Goal: Use online tool/utility: Use online tool/utility

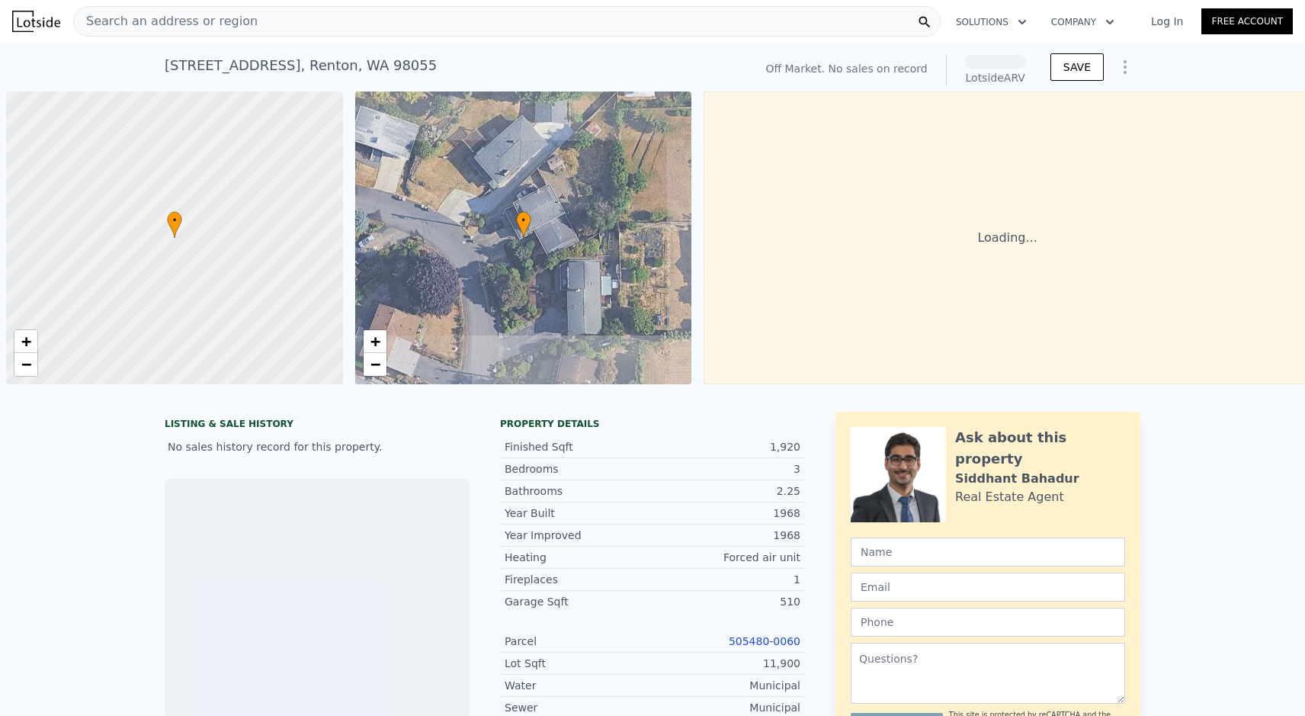
scroll to position [0, 6]
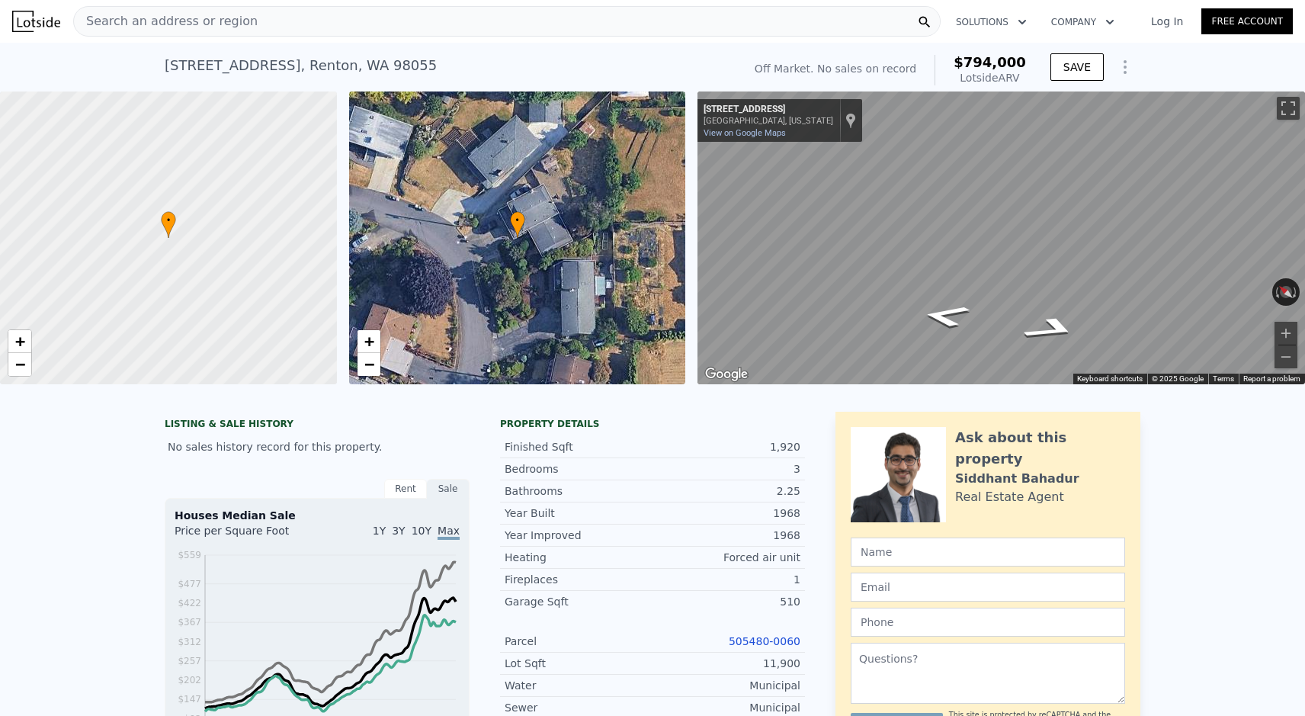
click at [284, 22] on div "Search an address or region" at bounding box center [506, 21] width 867 height 30
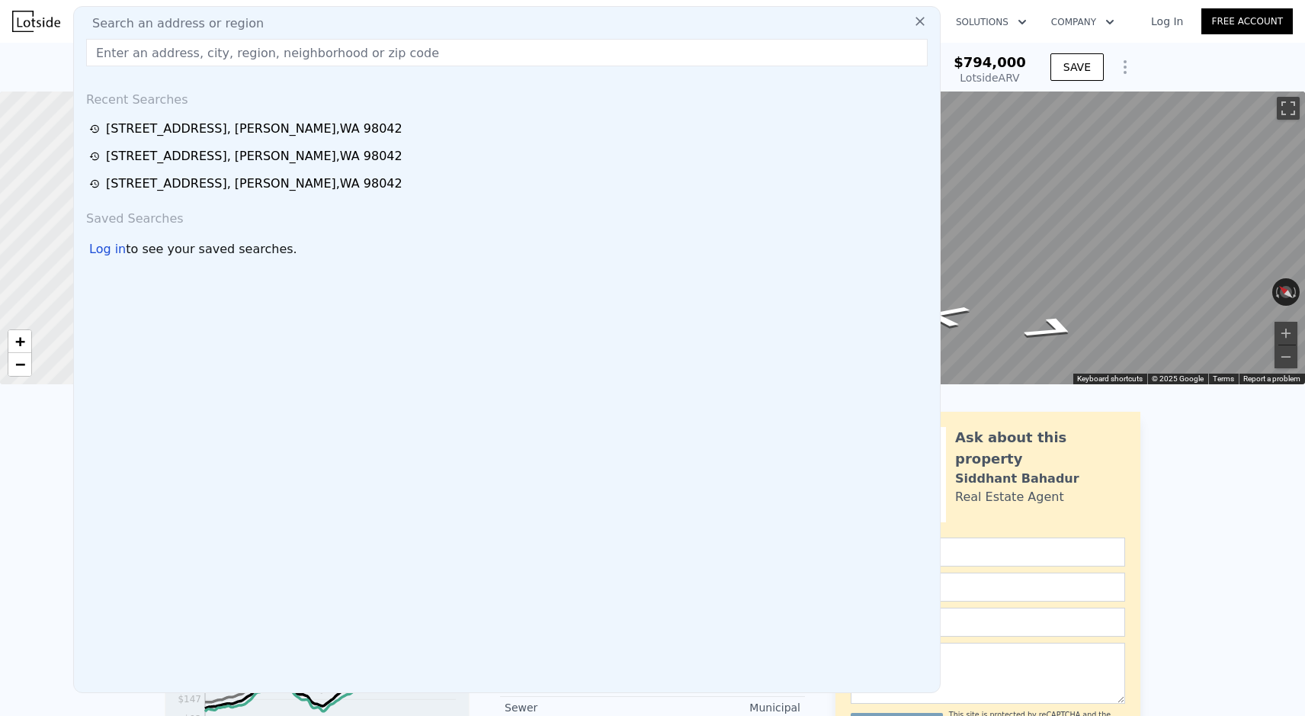
click at [255, 59] on input "text" at bounding box center [506, 52] width 841 height 27
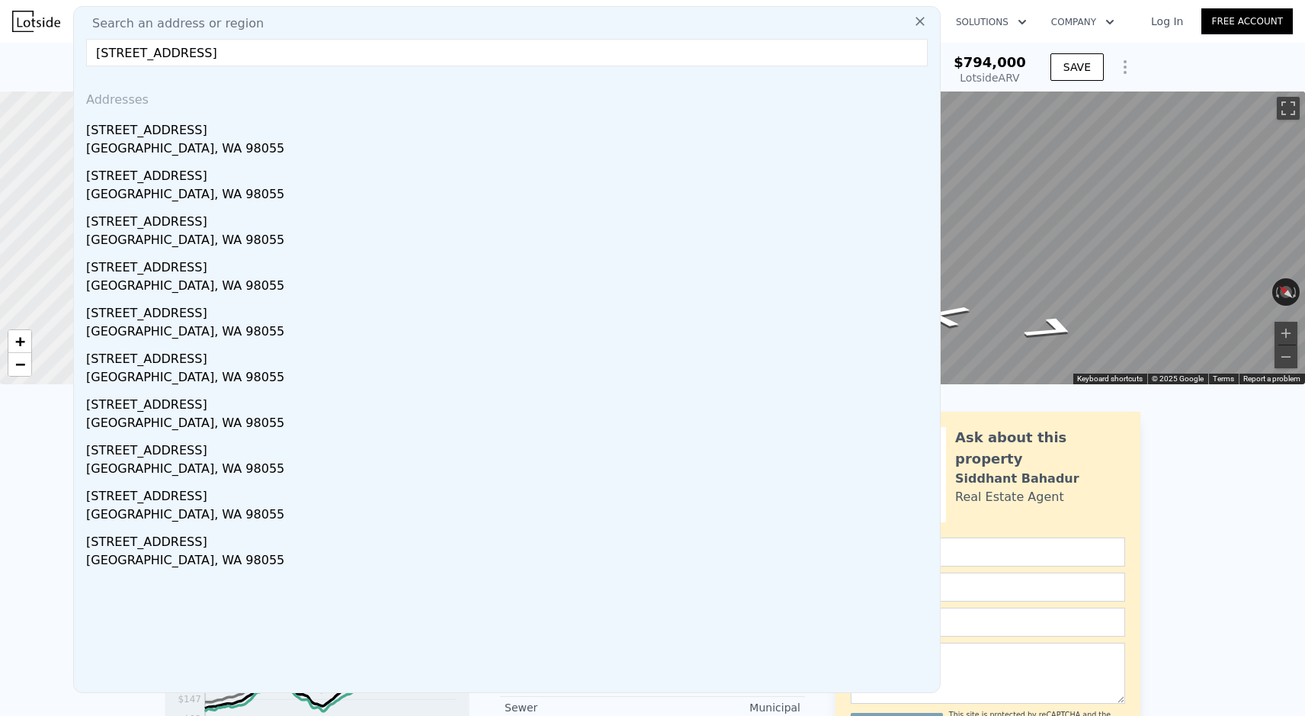
click at [204, 50] on input "[STREET_ADDRESS]" at bounding box center [506, 52] width 841 height 27
click at [370, 56] on input "[STREET_ADDRESS]" at bounding box center [506, 52] width 841 height 27
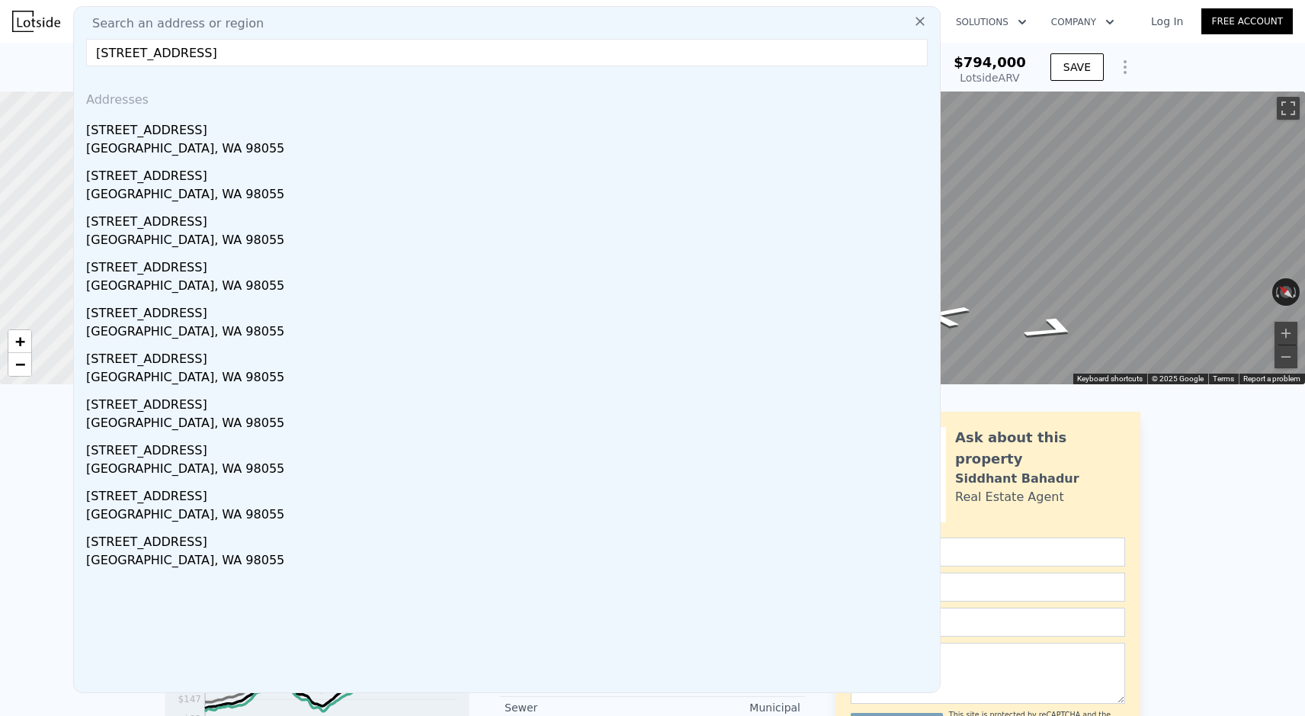
paste input "[GEOGRAPHIC_DATA]"
type input "[STREET_ADDRESS]"
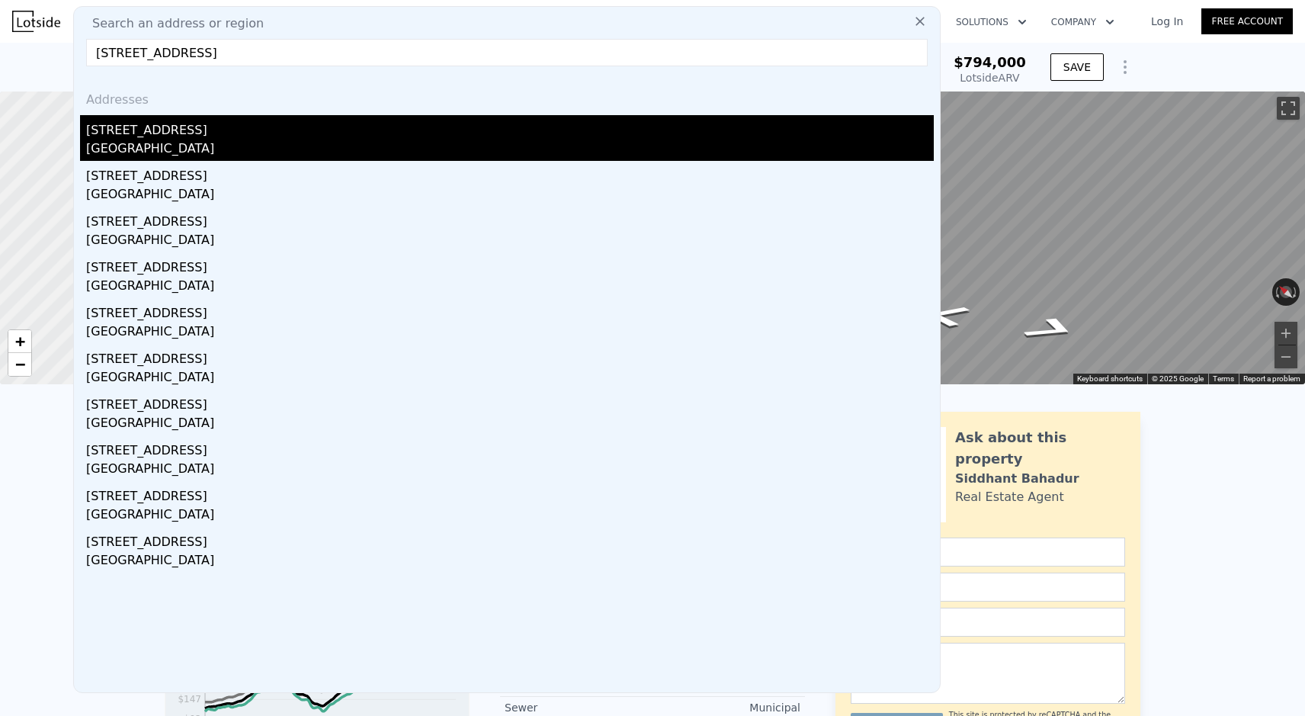
click at [255, 142] on div "[GEOGRAPHIC_DATA]" at bounding box center [509, 149] width 847 height 21
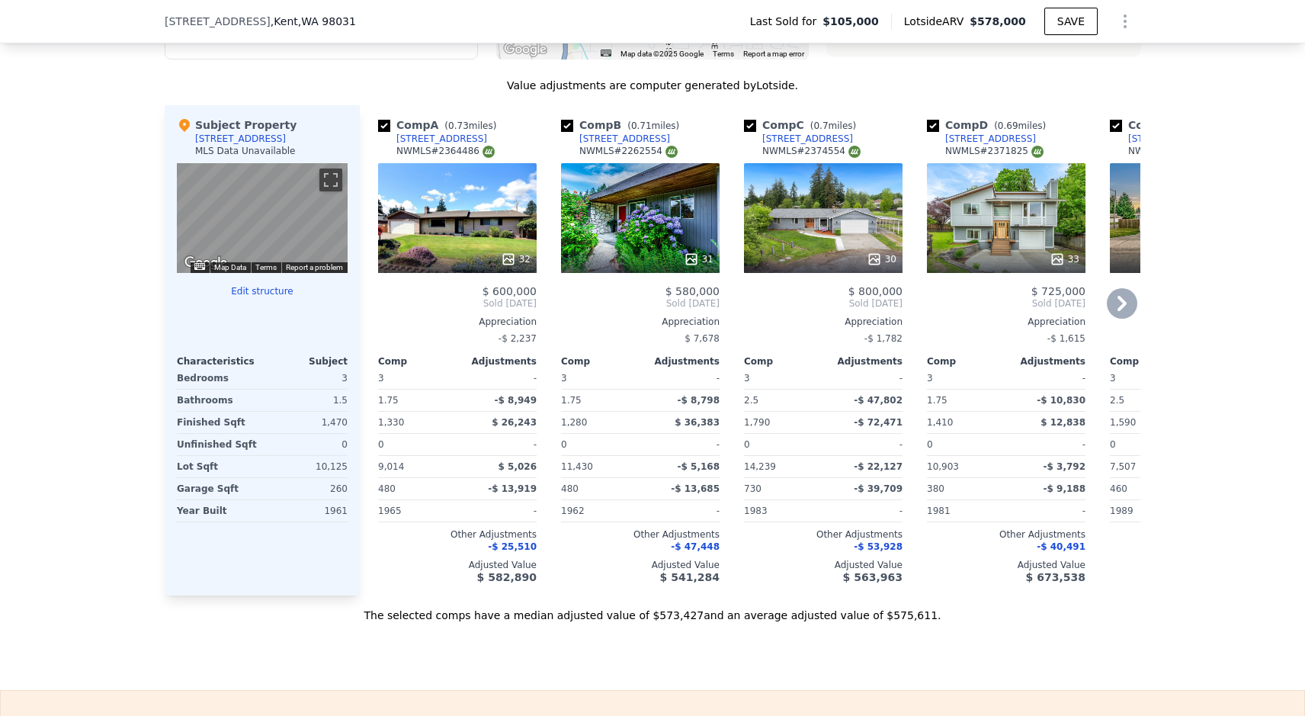
scroll to position [1436, 0]
click at [479, 235] on div "32" at bounding box center [457, 217] width 159 height 110
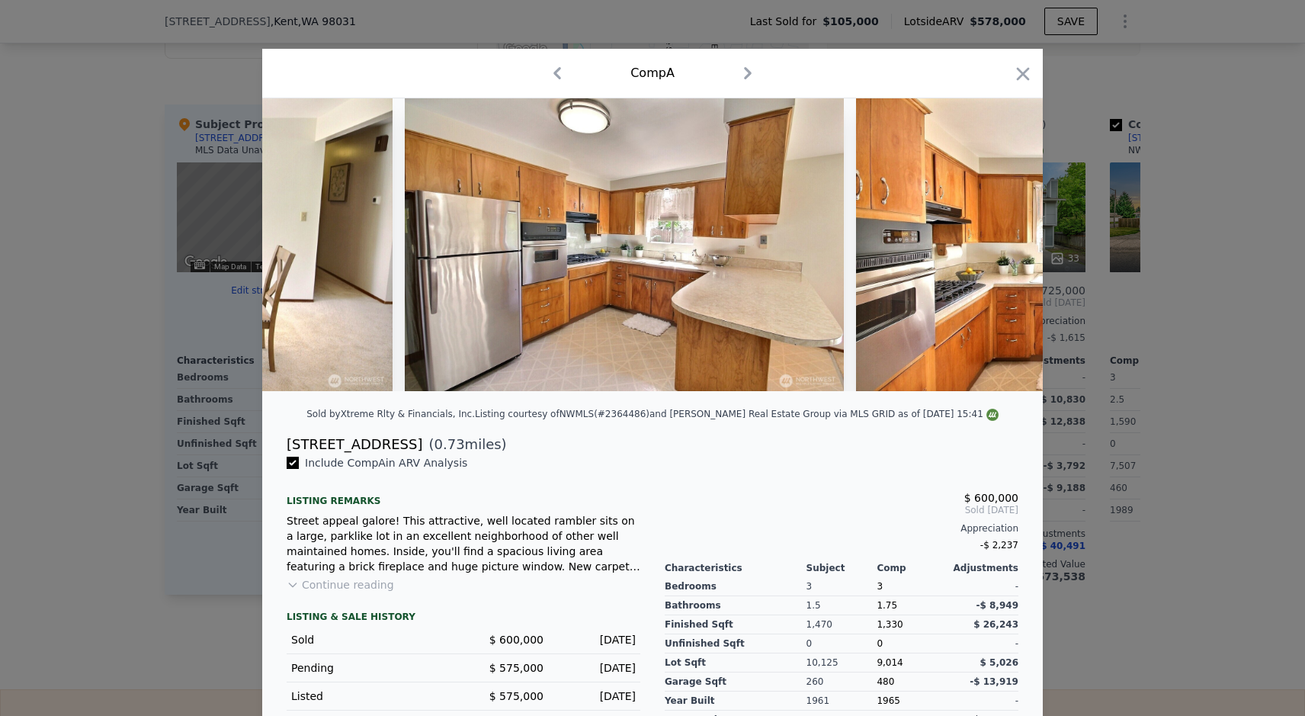
scroll to position [0, 4810]
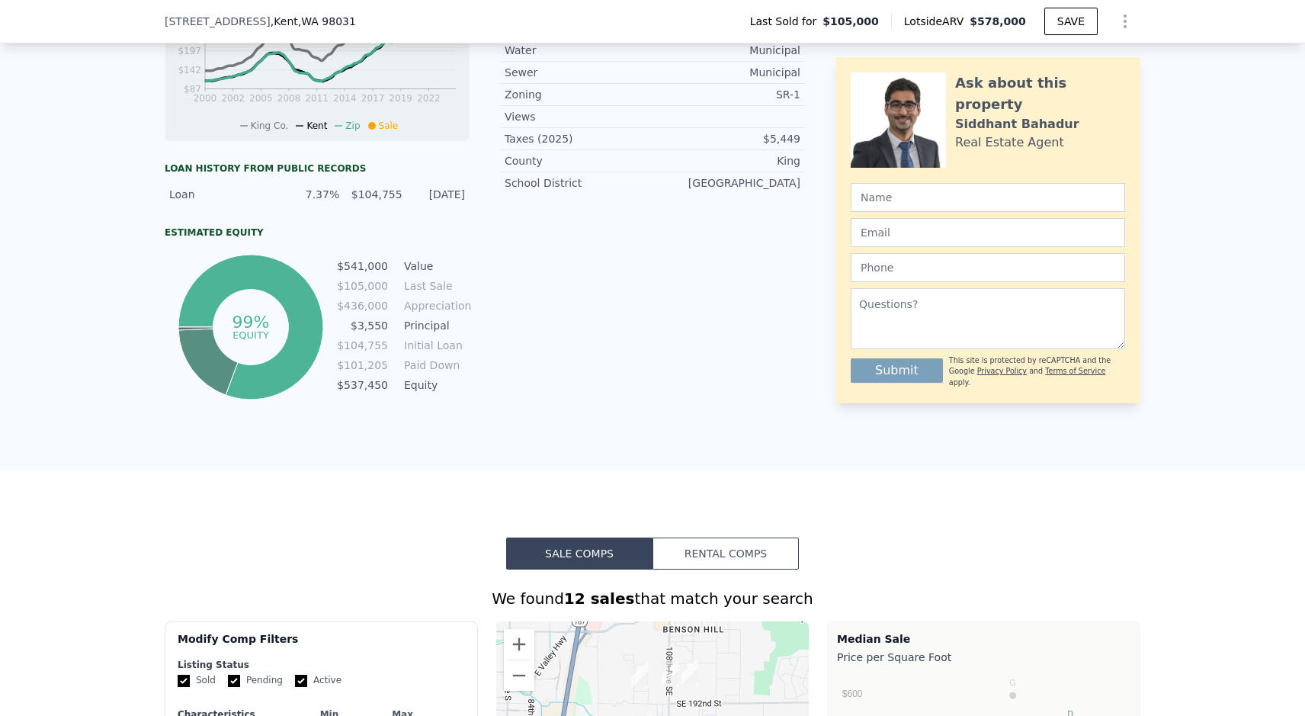
scroll to position [792, 0]
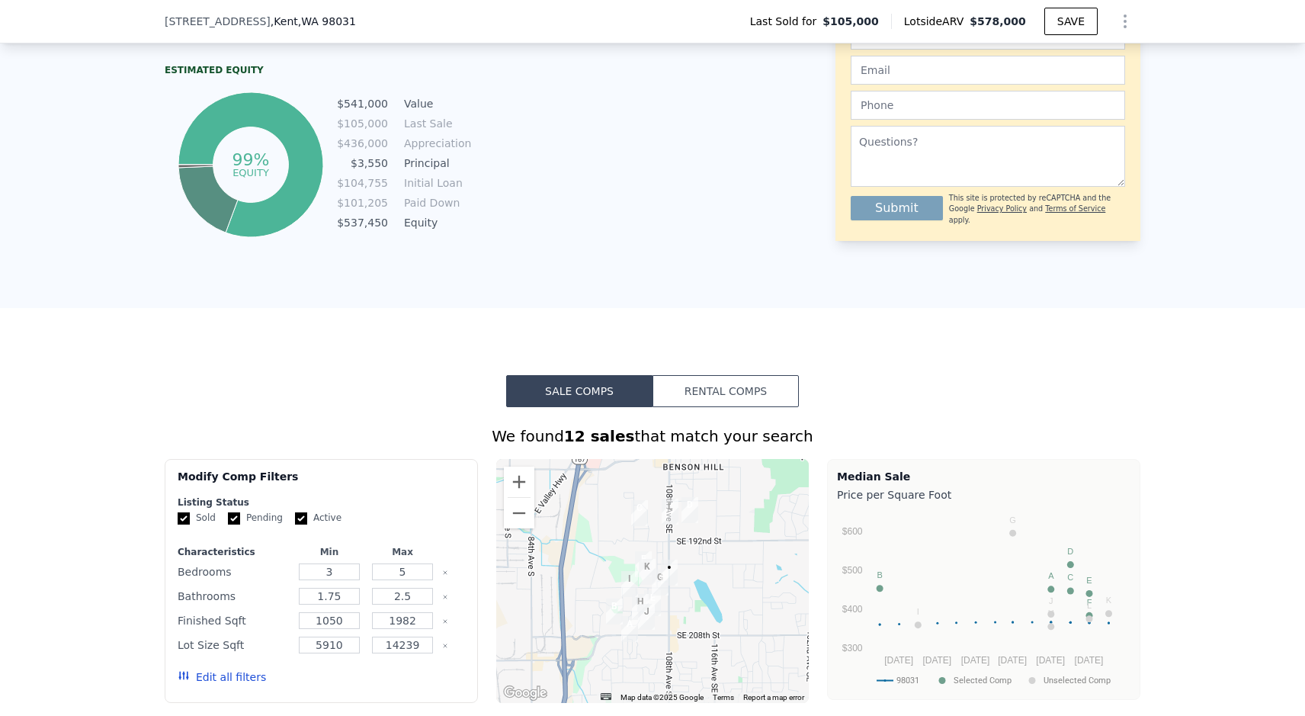
click at [744, 386] on button "Rental Comps" at bounding box center [725, 391] width 146 height 32
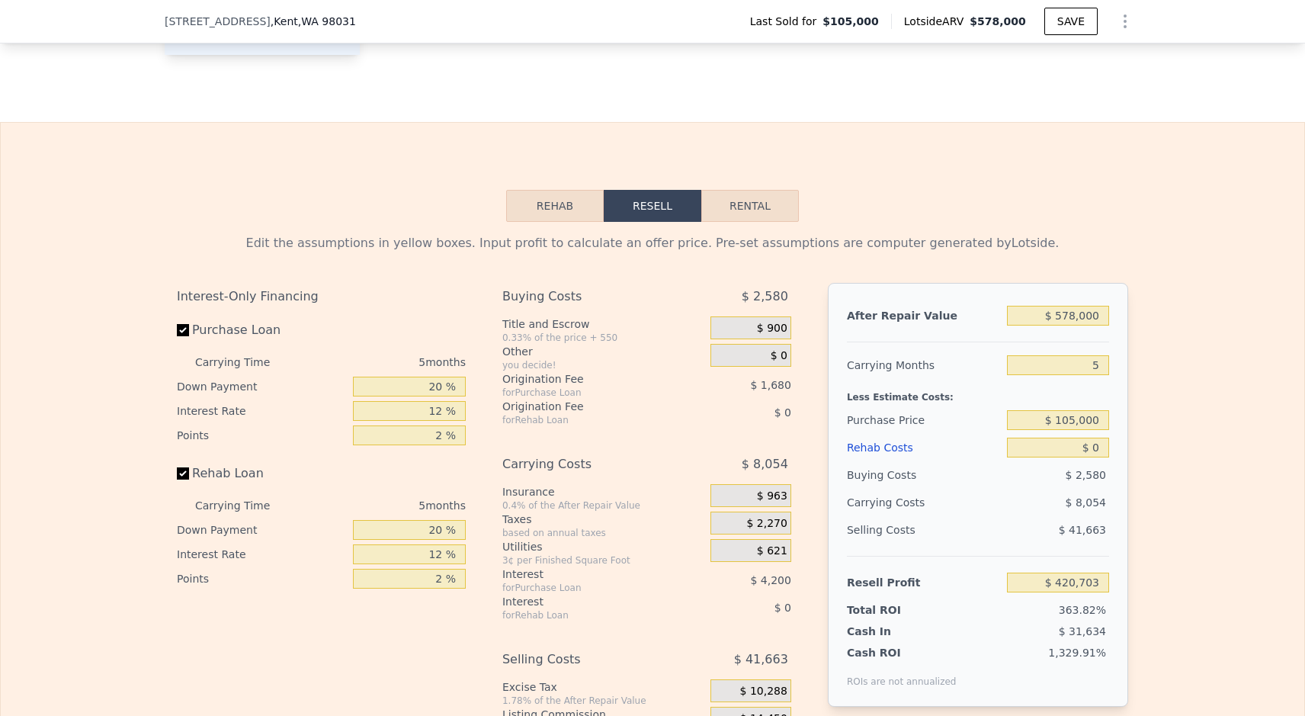
scroll to position [1914, 0]
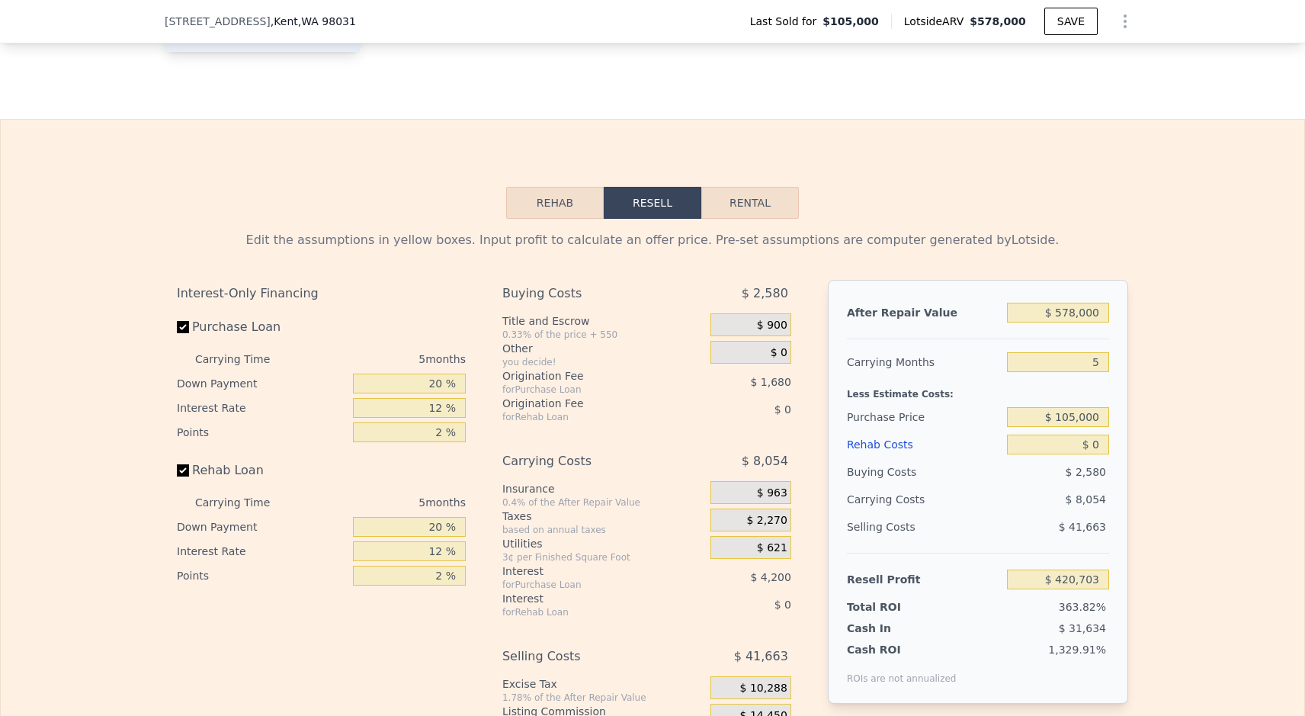
click at [737, 211] on button "Rental" at bounding box center [750, 203] width 98 height 32
select select "30"
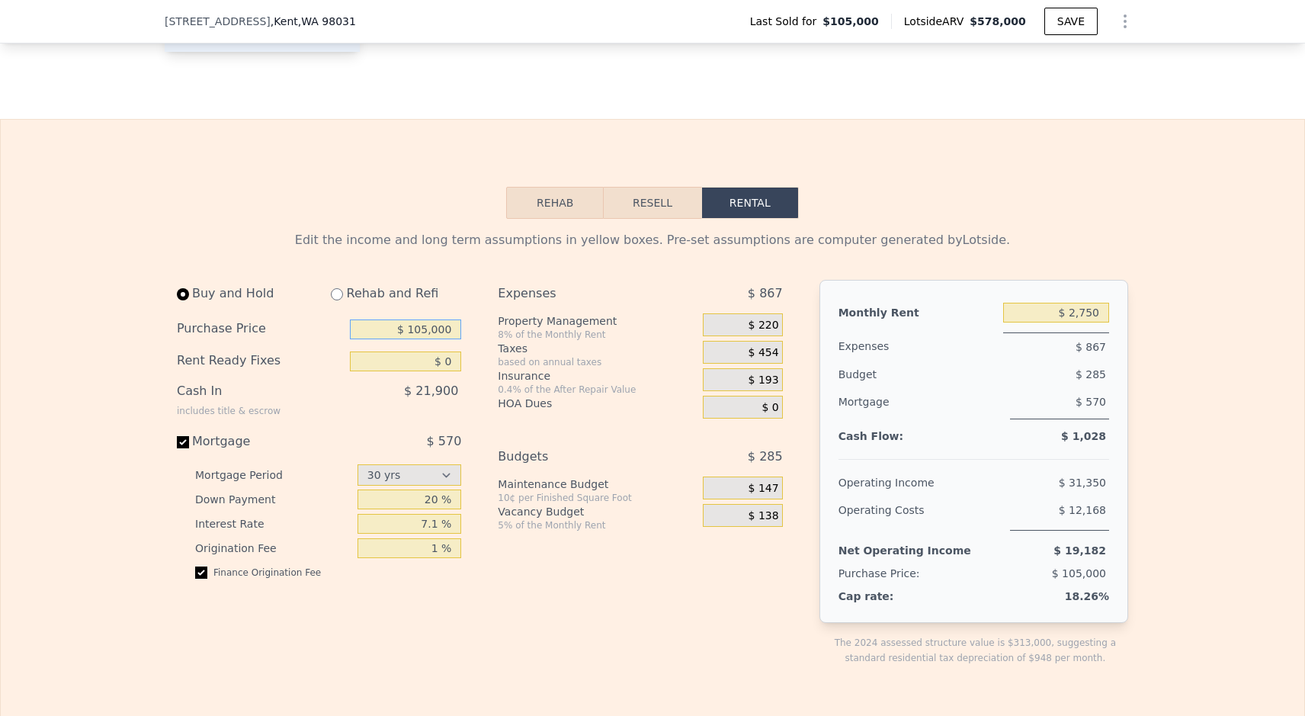
drag, startPoint x: 394, startPoint y: 330, endPoint x: 581, endPoint y: 328, distance: 186.7
click at [581, 328] on div "Buy and Hold Rehab and Refi Purchase Price $ 105,000 Rent Ready Fixes $ 0 Cash …" at bounding box center [486, 485] width 618 height 410
type input "$ 425,000"
drag, startPoint x: 404, startPoint y: 360, endPoint x: 532, endPoint y: 359, distance: 128.0
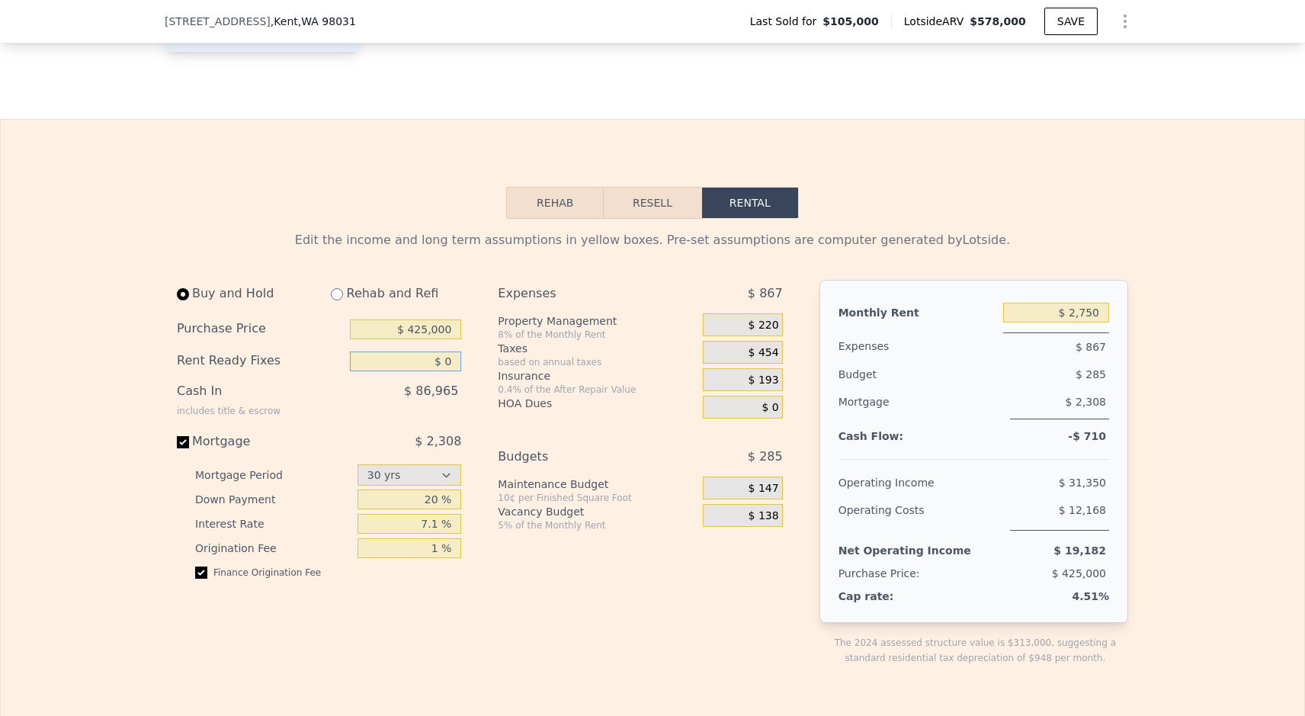
click at [532, 359] on div "Buy and Hold Rehab and Refi Purchase Price $ 425,000 Rent Ready Fixes $ 0 Cash …" at bounding box center [486, 485] width 618 height 410
type input "$ 50,000"
drag, startPoint x: 422, startPoint y: 532, endPoint x: 485, endPoint y: 532, distance: 62.5
click at [485, 532] on div "Buy and Hold Rehab and Refi Purchase Price $ 425,000 Rent Ready Fixes $ 50,000 …" at bounding box center [486, 485] width 618 height 410
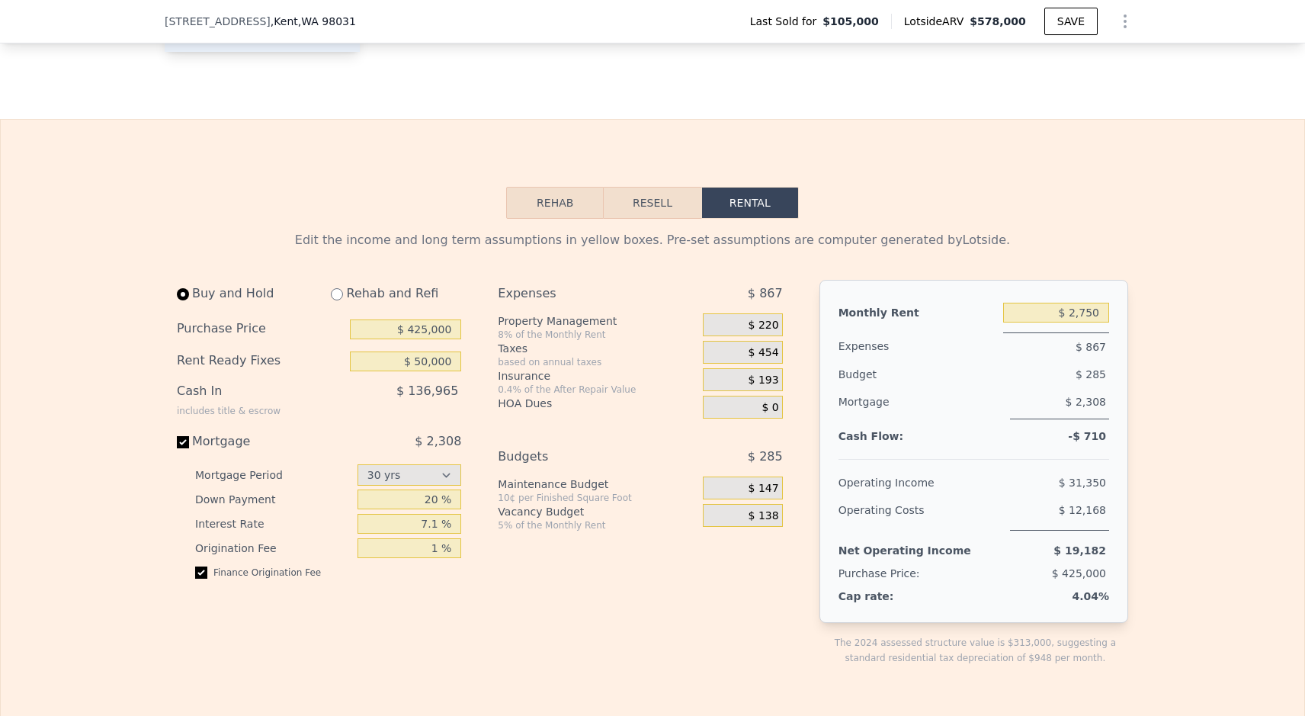
click at [511, 574] on div "Expenses $ 867 Property Management 8% of the Monthly Rent $ 220 Taxes based on …" at bounding box center [646, 485] width 296 height 410
drag, startPoint x: 417, startPoint y: 522, endPoint x: 572, endPoint y: 528, distance: 154.8
click at [572, 528] on div "Buy and Hold Rehab and Refi Purchase Price $ 425,000 Rent Ready Fixes $ 50,000 …" at bounding box center [486, 485] width 618 height 410
type input "6.75 %"
click at [638, 572] on div "Expenses $ 867 Property Management 8% of the Monthly Rent $ 220 Taxes based on …" at bounding box center [646, 485] width 296 height 410
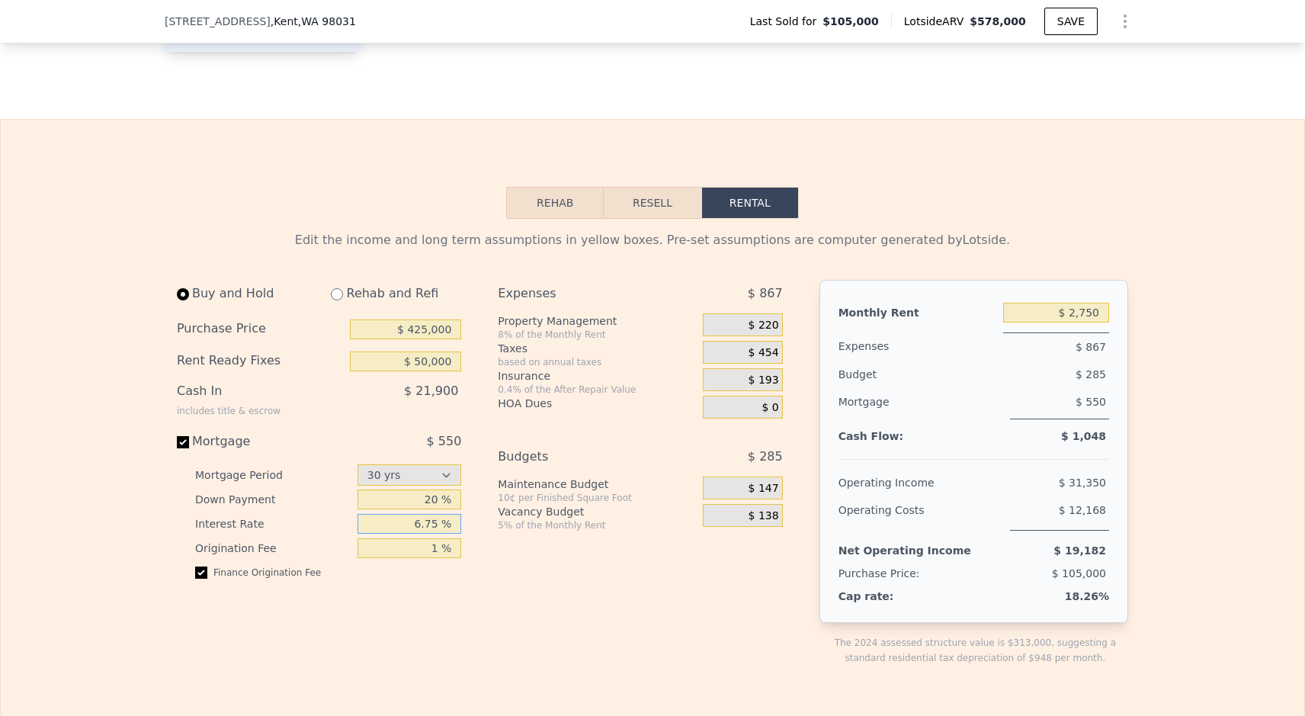
drag, startPoint x: 417, startPoint y: 519, endPoint x: 540, endPoint y: 538, distance: 124.9
click at [540, 539] on div "Buy and Hold Rehab and Refi Purchase Price $ 425,000 Rent Ready Fixes $ 50,000 …" at bounding box center [486, 485] width 618 height 410
click at [540, 538] on div "Expenses $ 867 Property Management 8% of the Monthly Rent $ 220 Taxes based on …" at bounding box center [646, 485] width 296 height 410
click at [186, 444] on input "Mortgage $ 550" at bounding box center [183, 442] width 12 height 12
checkbox input "false"
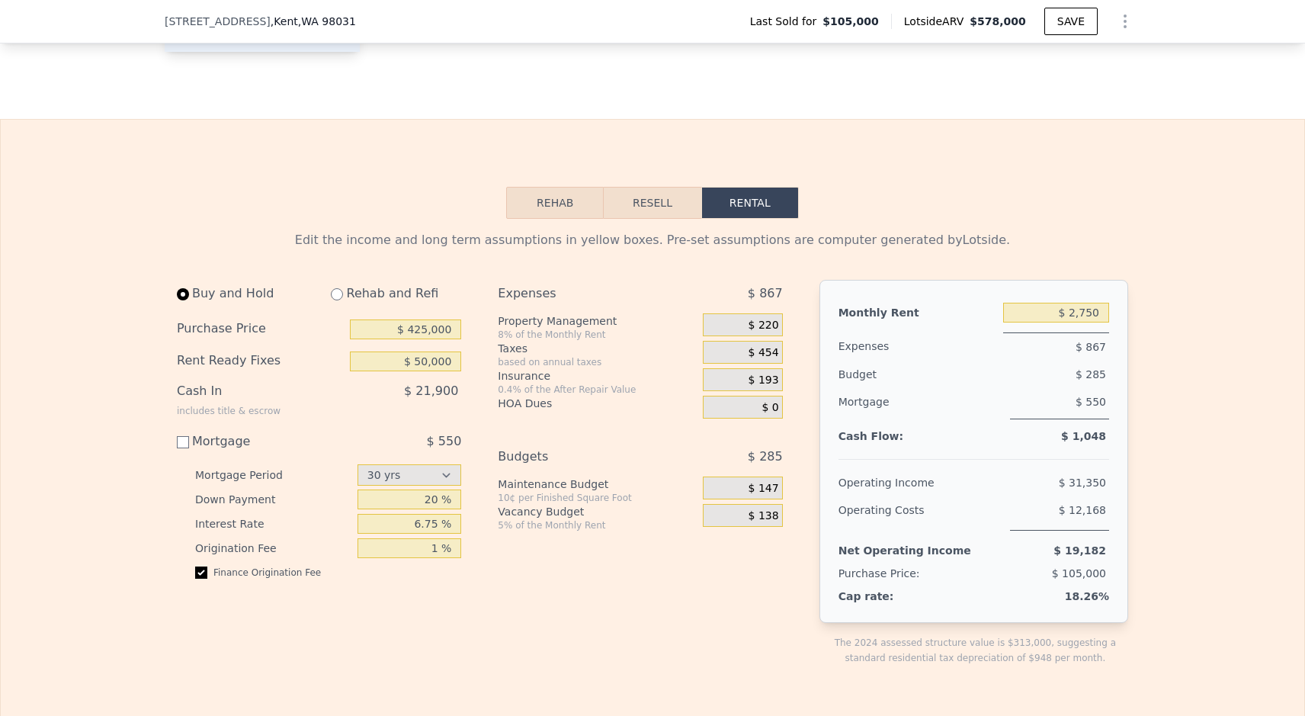
type input "$ 0"
type input "$ 2,850"
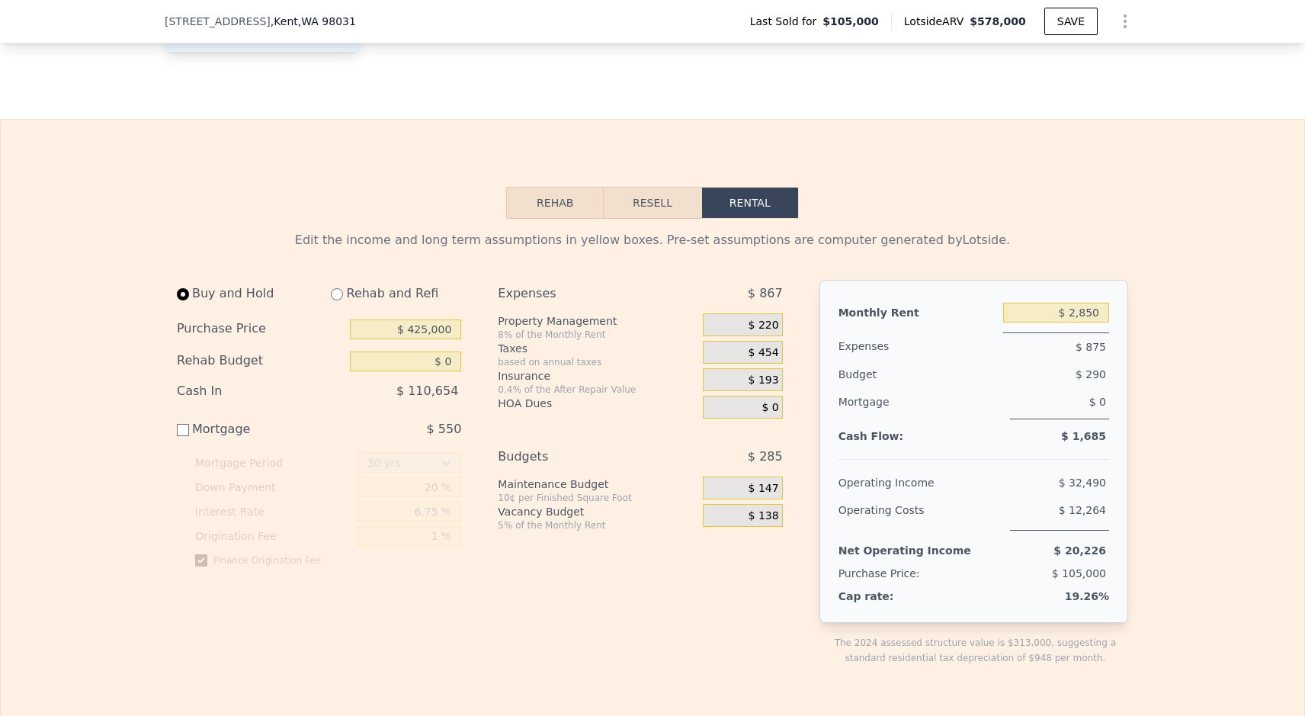
click at [181, 430] on input "Mortgage $ 550" at bounding box center [183, 430] width 12 height 12
checkbox input "true"
type input "$ 50,000"
type input "$ 2,750"
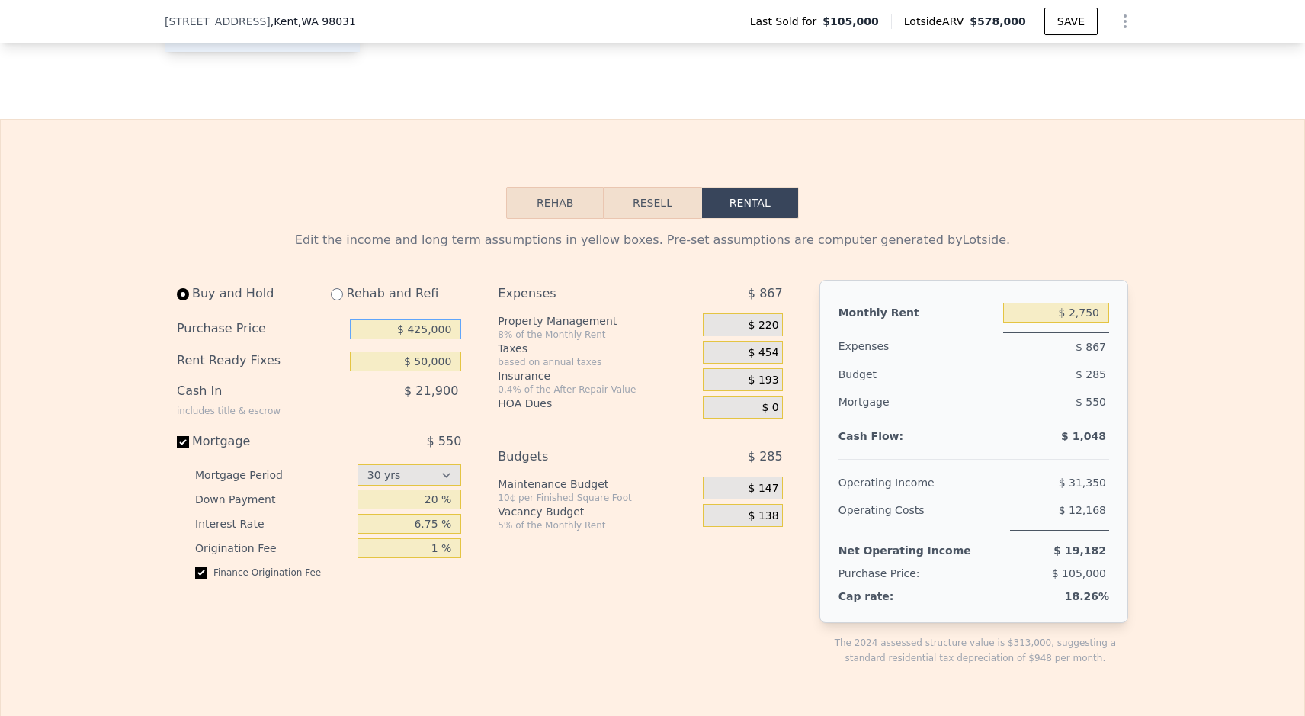
drag, startPoint x: 394, startPoint y: 328, endPoint x: 511, endPoint y: 332, distance: 117.4
click at [511, 332] on div "Buy and Hold Rehab and Refi Purchase Price $ 425,000 Rent Ready Fixes $ 50,000 …" at bounding box center [486, 485] width 618 height 410
type input "$ 5"
type input "$ 425,000"
click at [551, 630] on div "Expenses $ 867 Property Management 8% of the Monthly Rent $ 220 Taxes based on …" at bounding box center [646, 485] width 296 height 410
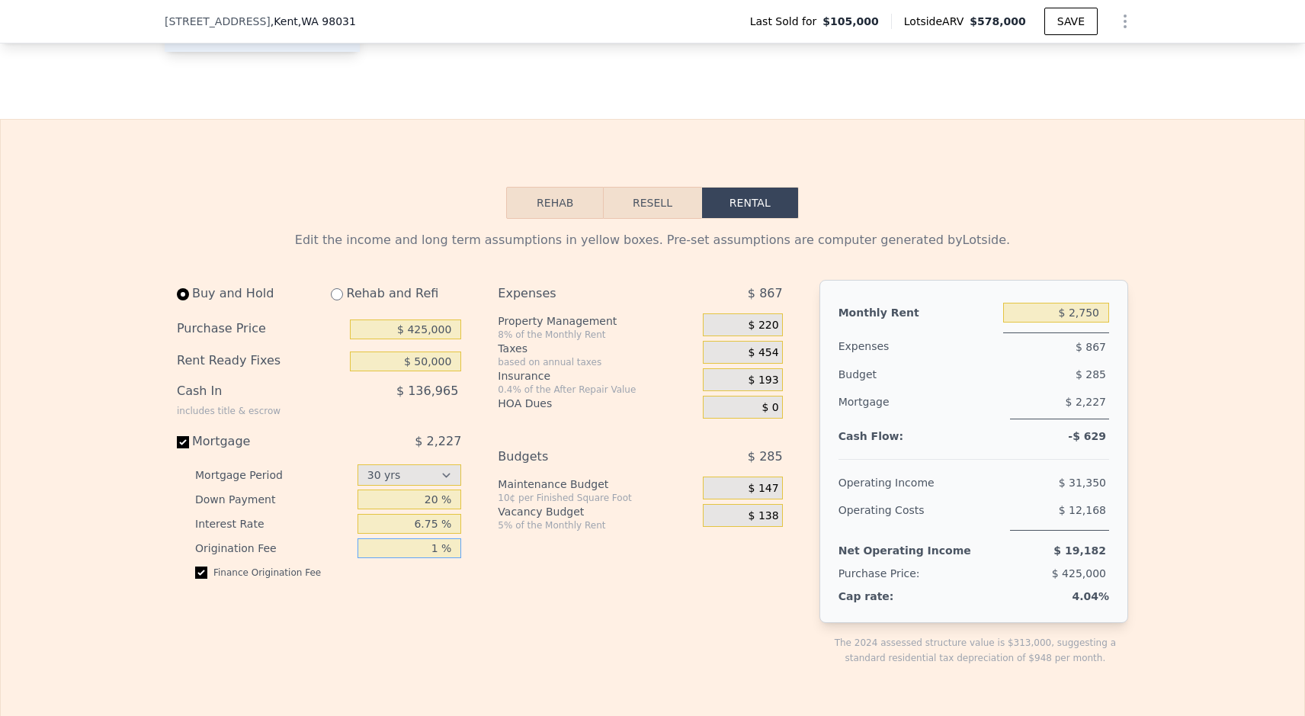
drag, startPoint x: 431, startPoint y: 552, endPoint x: 495, endPoint y: 553, distance: 64.0
click at [495, 553] on div "Buy and Hold Rehab and Refi Purchase Price $ 425,000 Rent Ready Fixes $ 50,000 …" at bounding box center [486, 485] width 618 height 410
type input "1.5 %"
click at [499, 582] on div "Expenses $ 867 Property Management 8% of the Monthly Rent $ 220 Taxes based on …" at bounding box center [646, 485] width 296 height 410
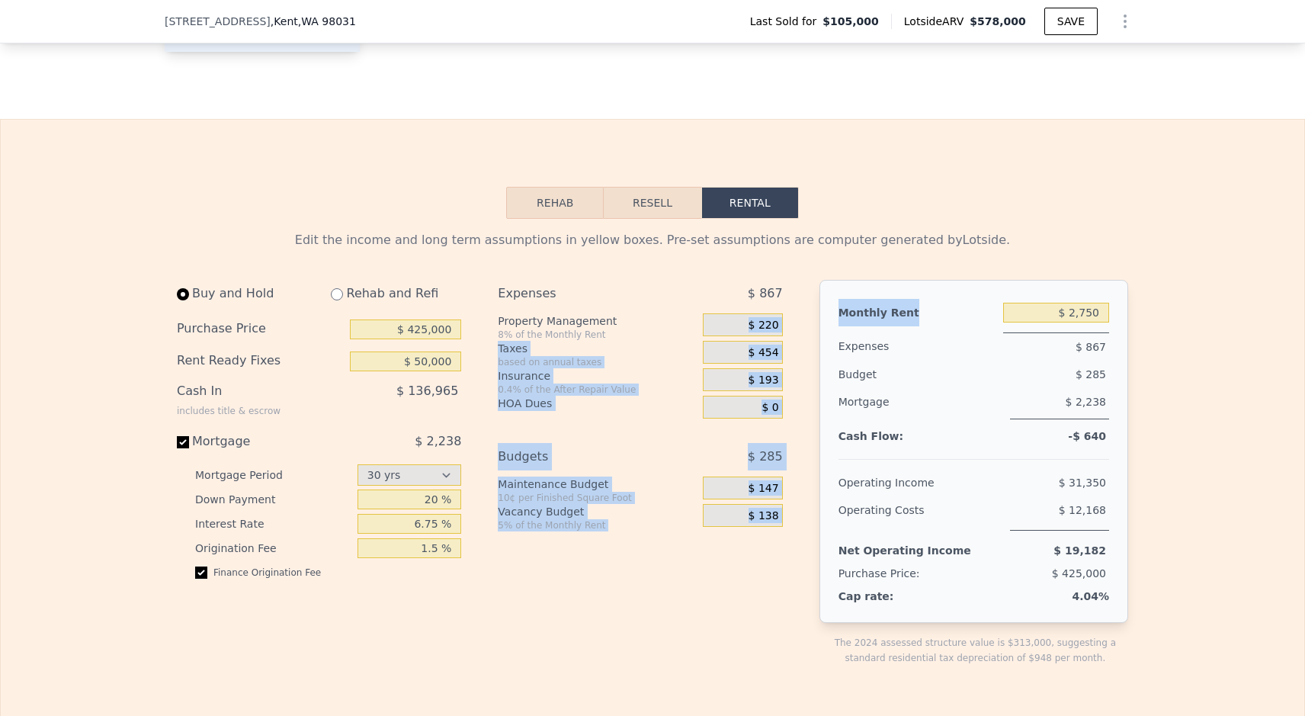
drag, startPoint x: 743, startPoint y: 323, endPoint x: 811, endPoint y: 324, distance: 67.8
click at [811, 324] on div "Buy and Hold Rehab and Refi Purchase Price $ 425,000 Rent Ready Fixes $ 50,000 …" at bounding box center [652, 485] width 951 height 410
click at [772, 325] on span "$ 220" at bounding box center [763, 326] width 30 height 14
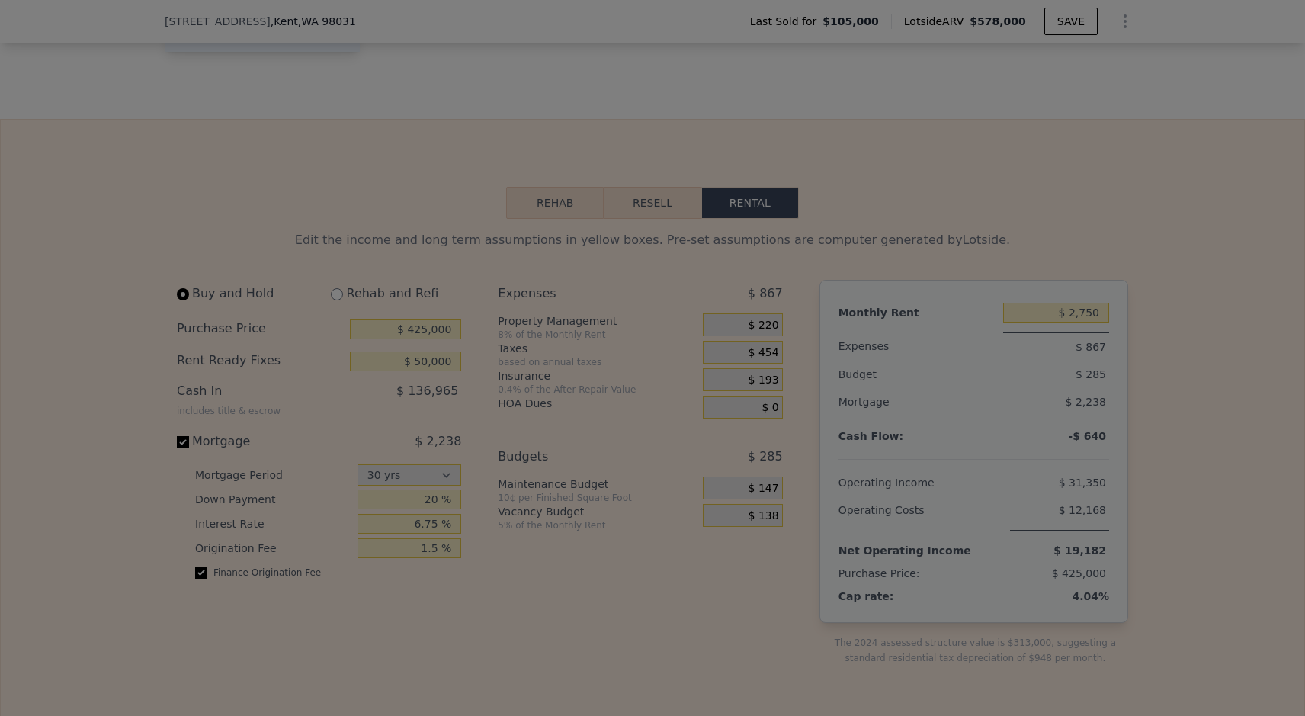
click at [772, 325] on div "Property Management $ 220 / mo" at bounding box center [653, 313] width 248 height 32
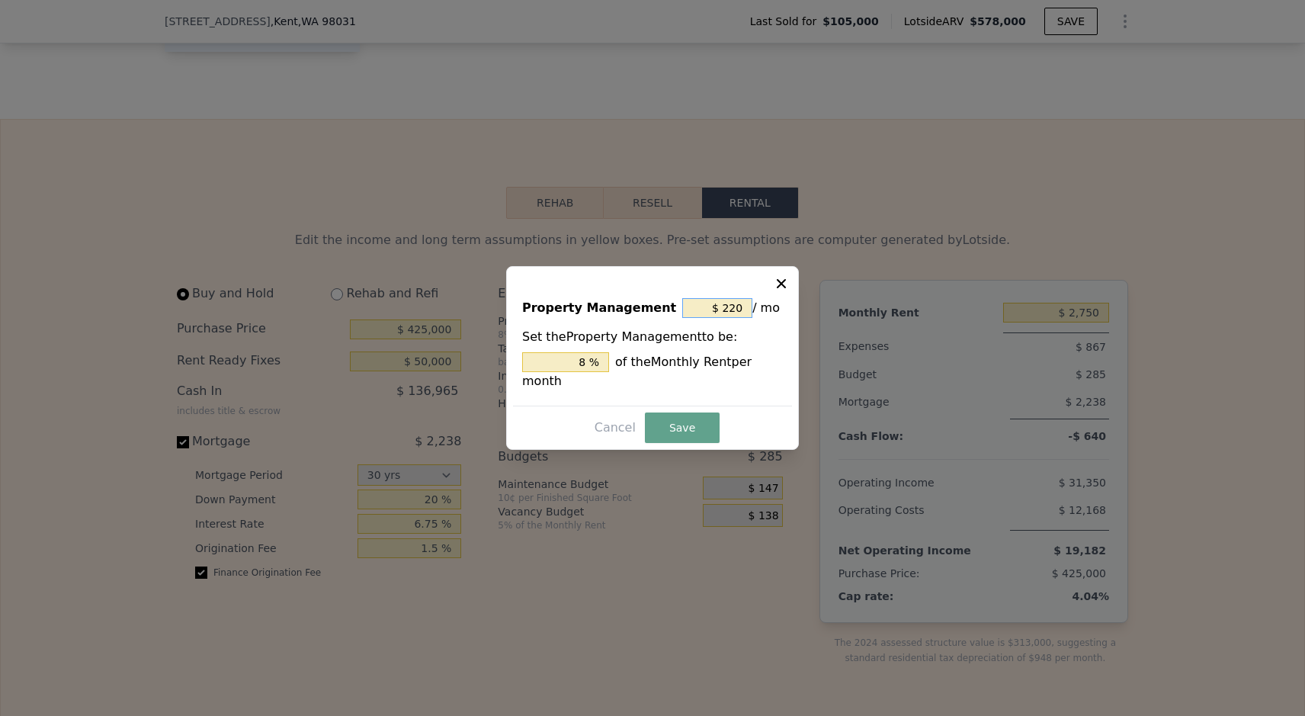
drag, startPoint x: 713, startPoint y: 308, endPoint x: 776, endPoint y: 309, distance: 62.5
click at [776, 309] on div "$ 220 / mo" at bounding box center [732, 307] width 101 height 27
type input "$ 0"
type input "0 %"
click at [674, 434] on button "Save" at bounding box center [682, 427] width 75 height 30
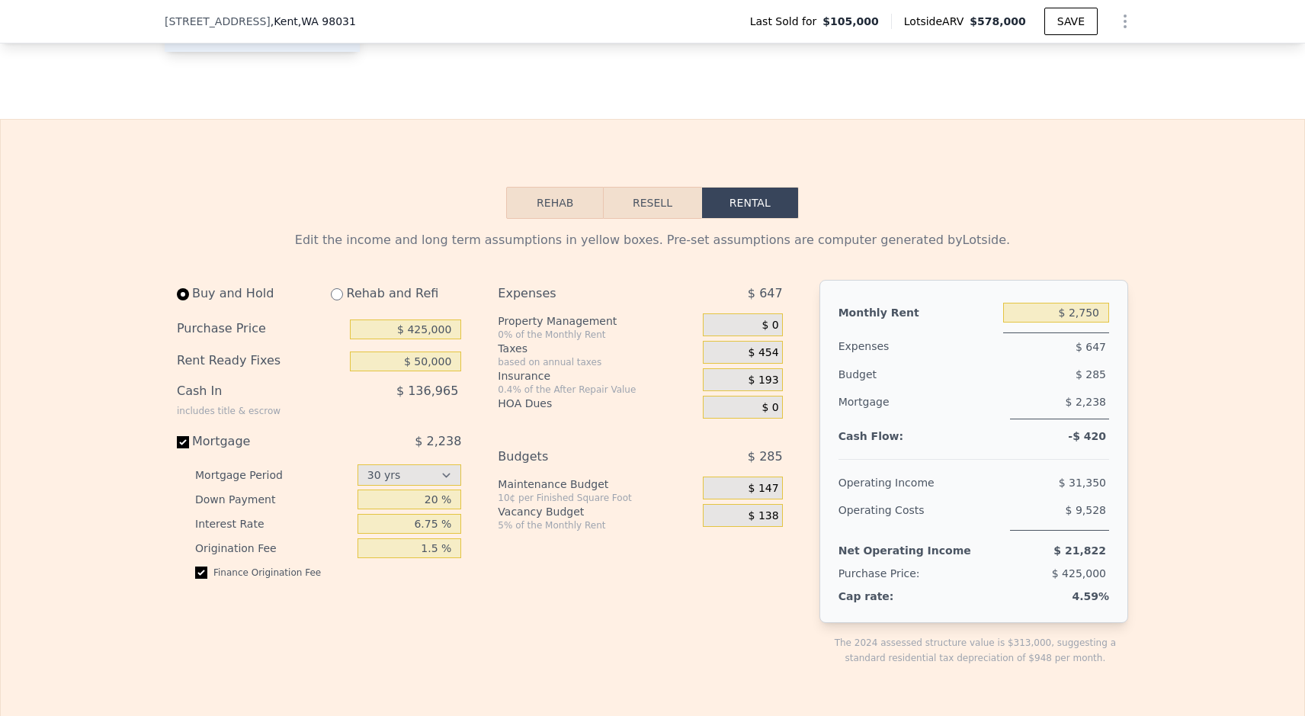
click at [792, 428] on div "Expenses $ 647 Property Management 0% of the Monthly Rent $ 0 Taxes based on an…" at bounding box center [646, 485] width 296 height 410
click at [647, 197] on button "Resell" at bounding box center [652, 203] width 97 height 32
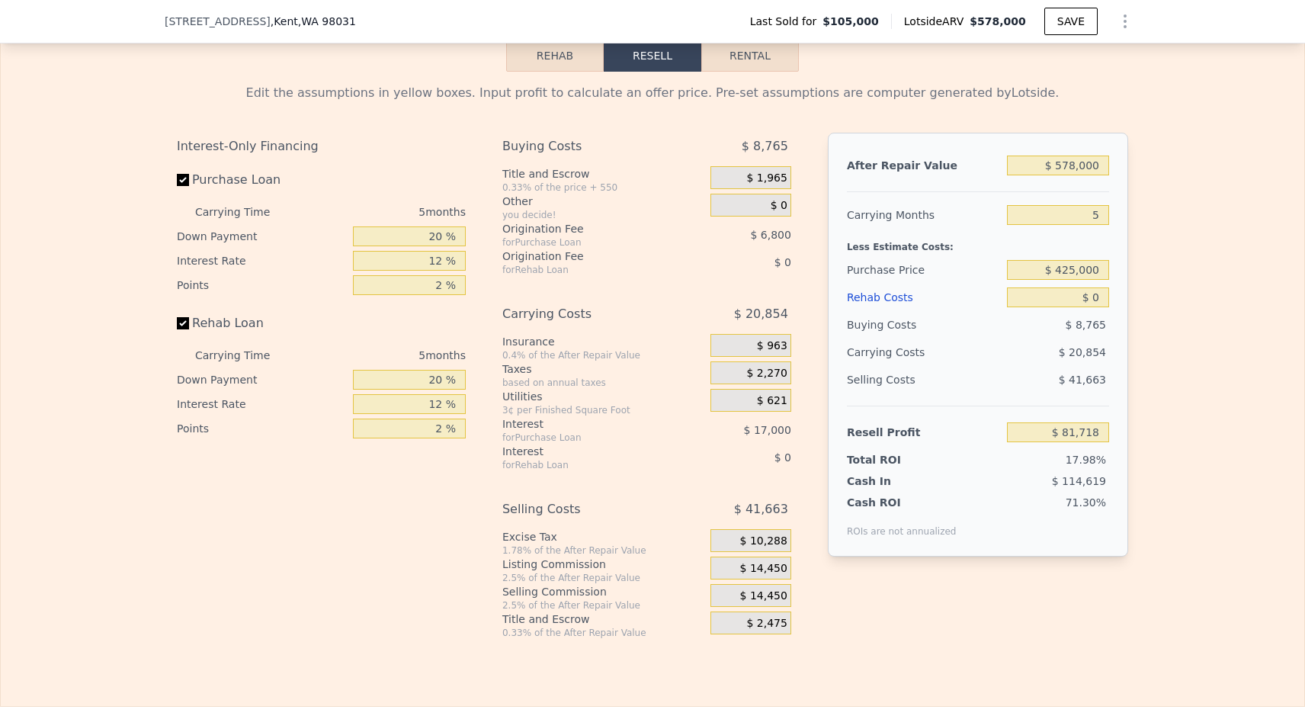
scroll to position [2033, 0]
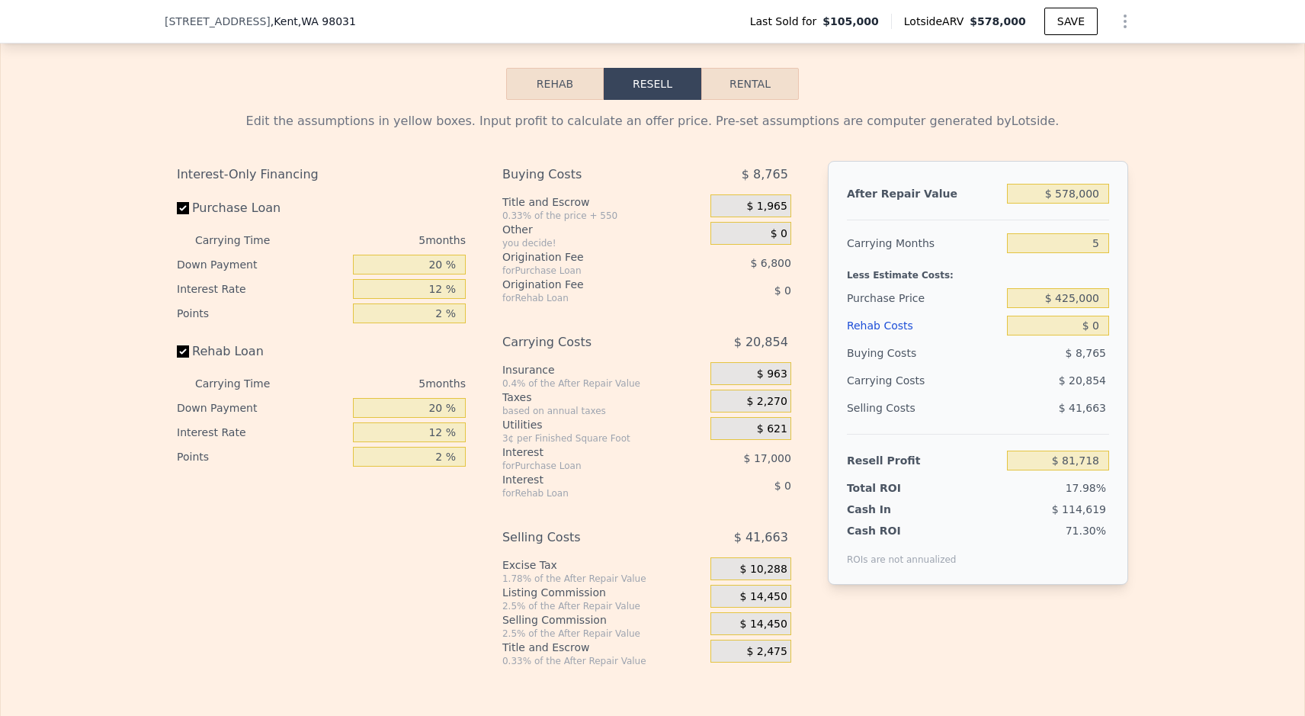
click at [1173, 360] on div "Edit the assumptions in yellow boxes. Input profit to calculate an offer price.…" at bounding box center [652, 383] width 1303 height 567
drag, startPoint x: 1074, startPoint y: 325, endPoint x: 1126, endPoint y: 325, distance: 52.6
click at [1126, 325] on div "After Repair Value $ 578,000 Carrying Months 5 Less Estimate Costs: Purchase Pr…" at bounding box center [978, 373] width 300 height 424
type input "$ 5"
type input "$ 81,713"
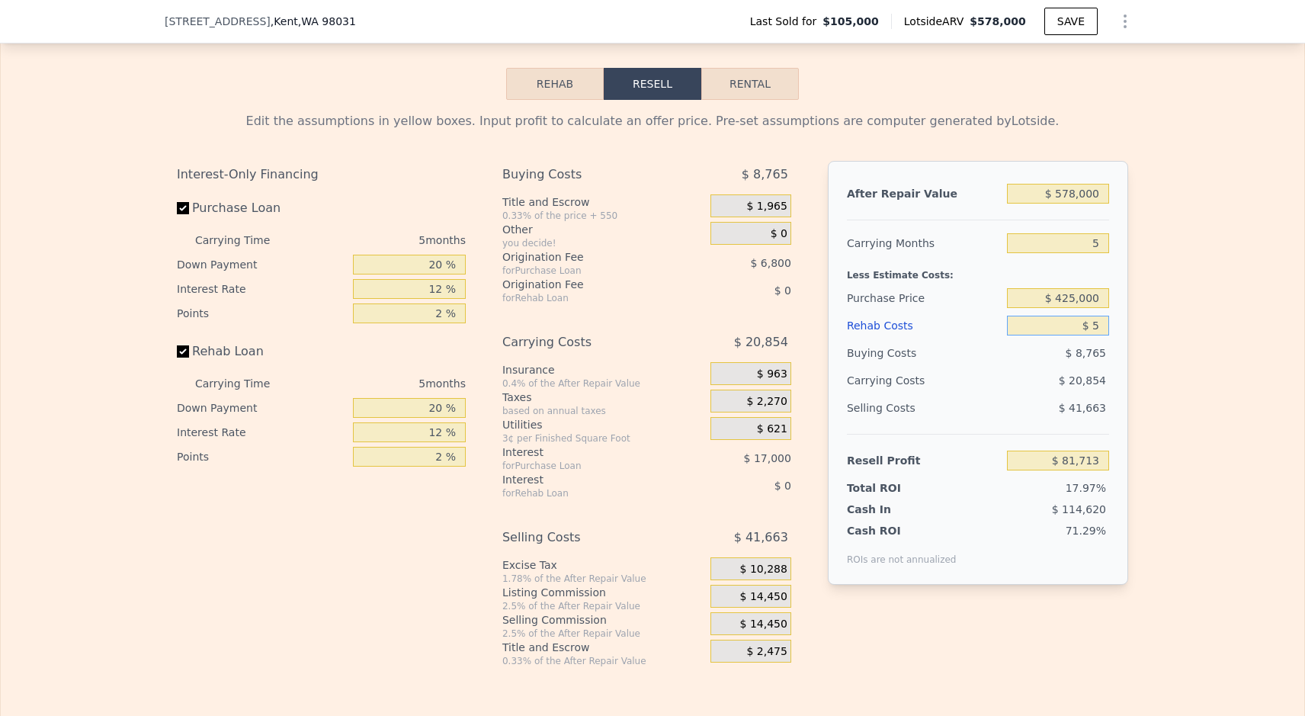
type input "$ 50"
type input "$ 81,667"
type input "$ 500"
type input "$ 81,190"
type input "$ 5,000"
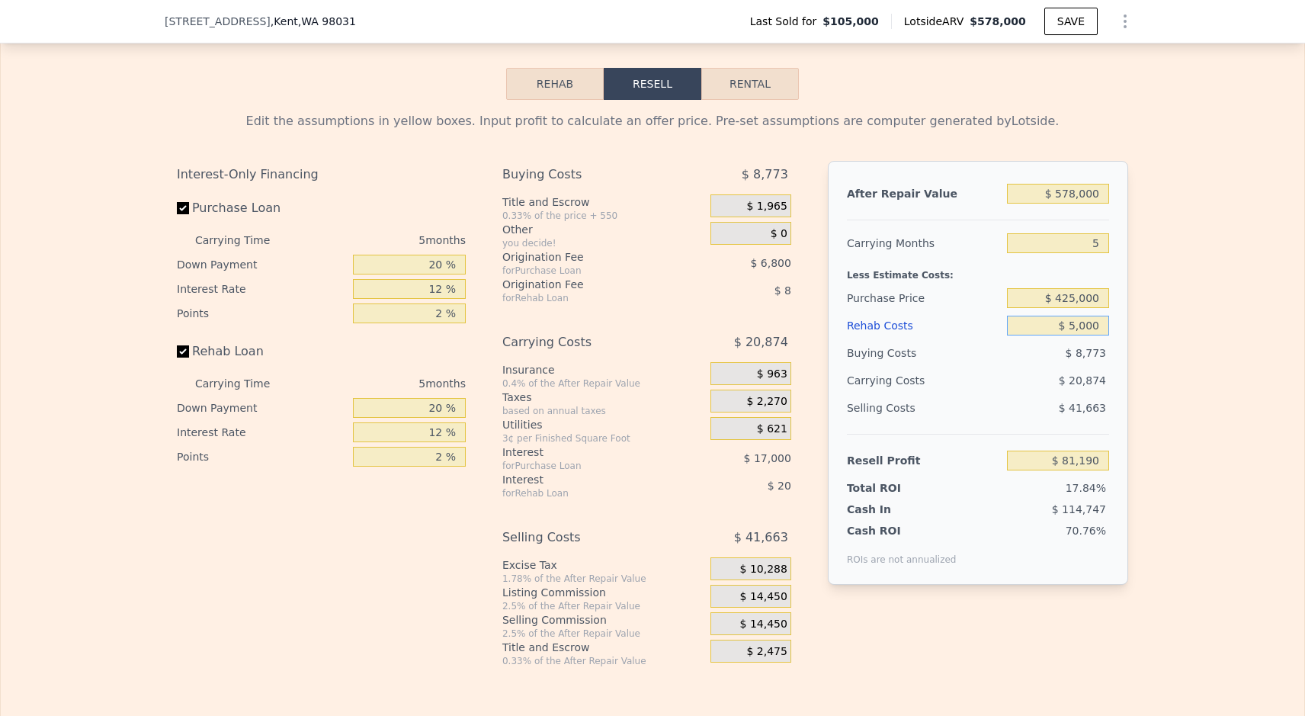
type input "$ 76,438"
type input "$ 50,000"
type input "$ 28,918"
click at [1198, 271] on div "Edit the assumptions in yellow boxes. Input profit to calculate an offer price.…" at bounding box center [652, 383] width 1303 height 567
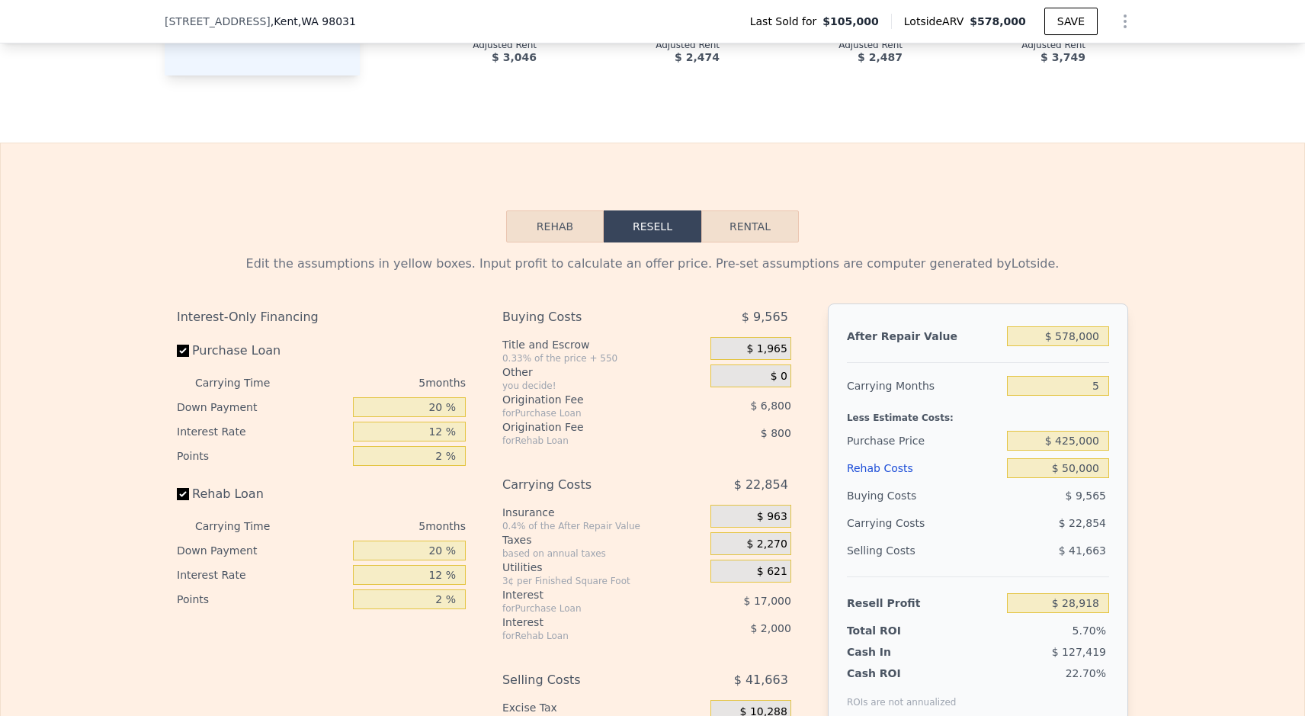
scroll to position [1880, 0]
